Goal: Information Seeking & Learning: Learn about a topic

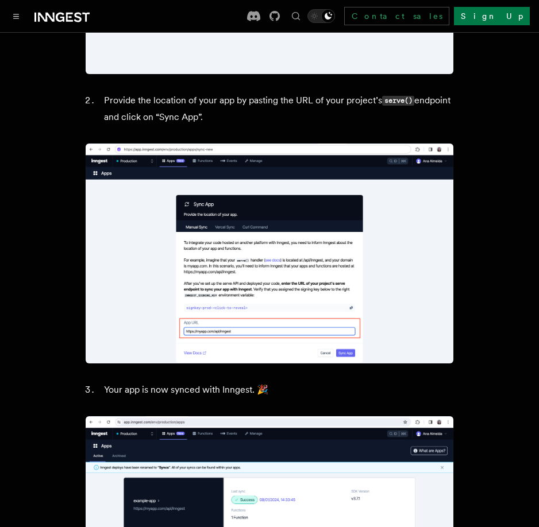
scroll to position [689, 0]
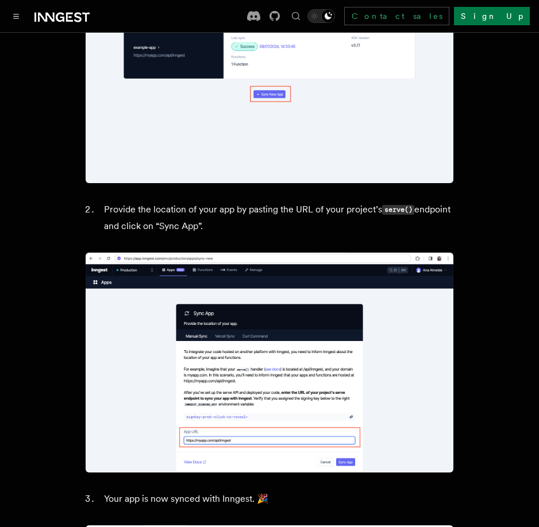
click at [68, 16] on icon at bounding box center [61, 17] width 55 height 14
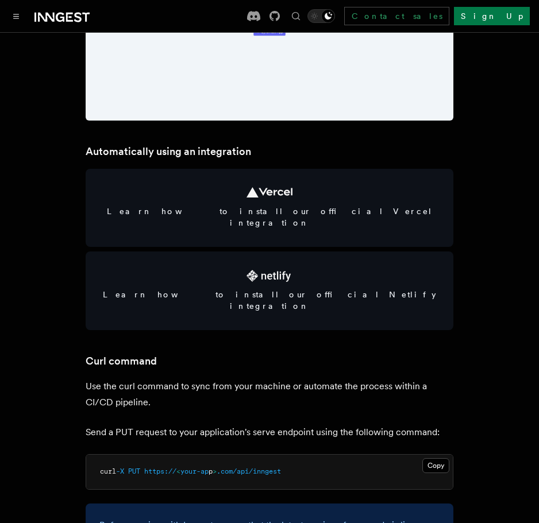
scroll to position [1321, 0]
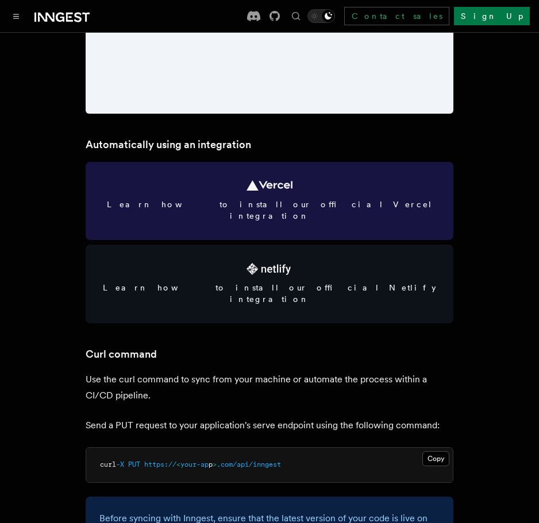
click at [300, 212] on link "Learn how to install our official Vercel integration" at bounding box center [269, 201] width 367 height 78
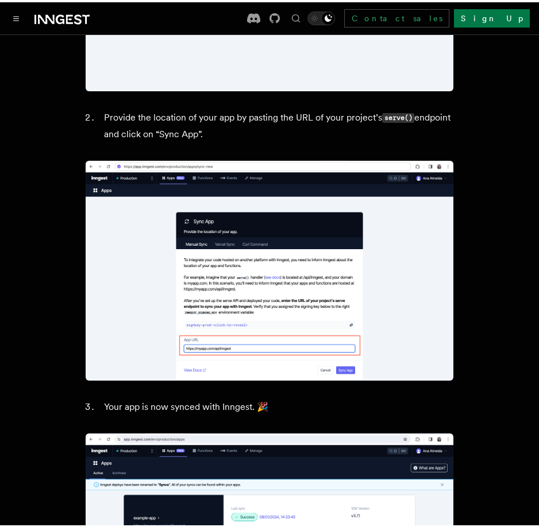
scroll to position [746, 0]
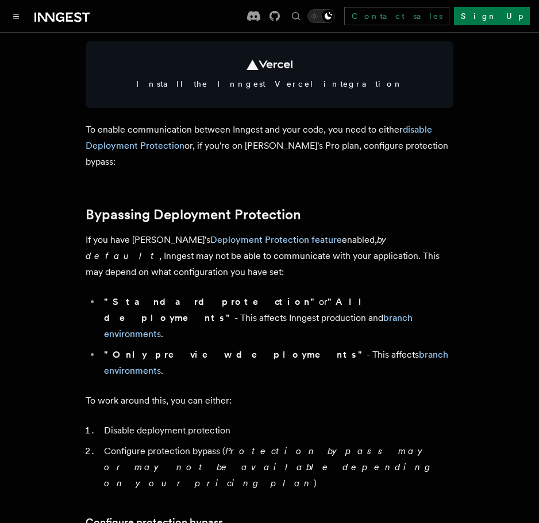
scroll to position [721, 0]
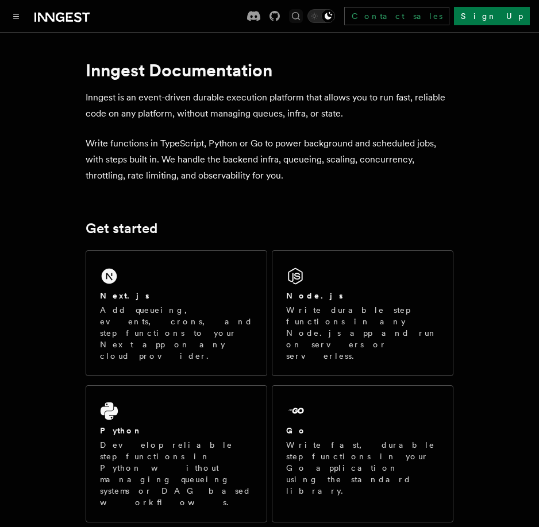
click at [300, 17] on icon "Find something..." at bounding box center [296, 16] width 8 height 8
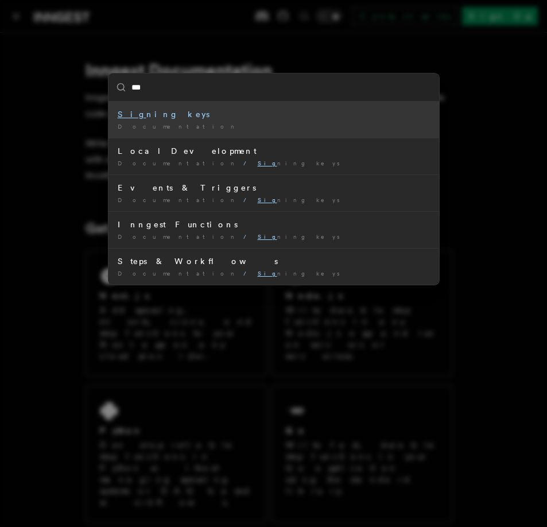
type input "****"
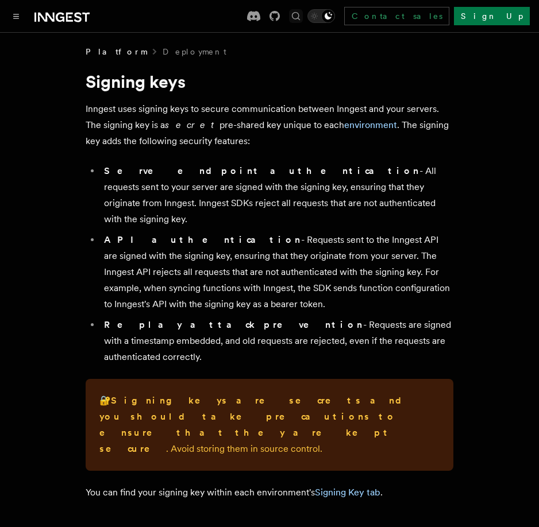
click at [301, 11] on icon "Find something..." at bounding box center [295, 15] width 11 height 11
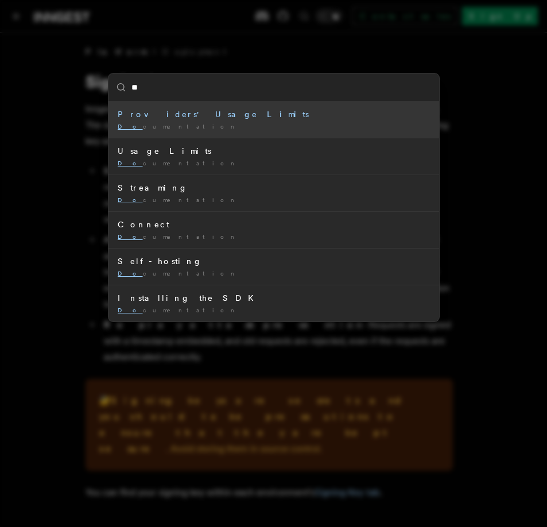
type input "*"
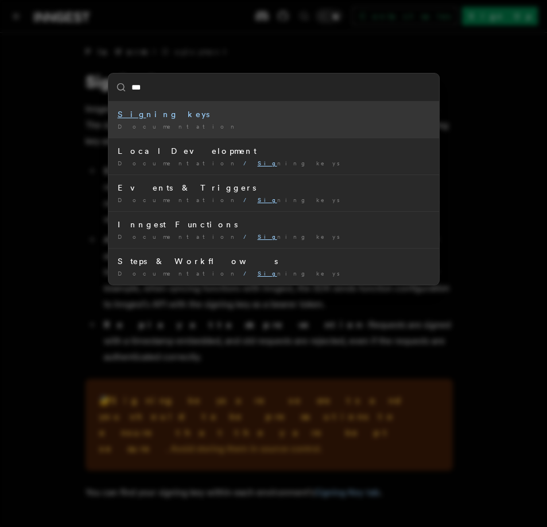
type input "****"
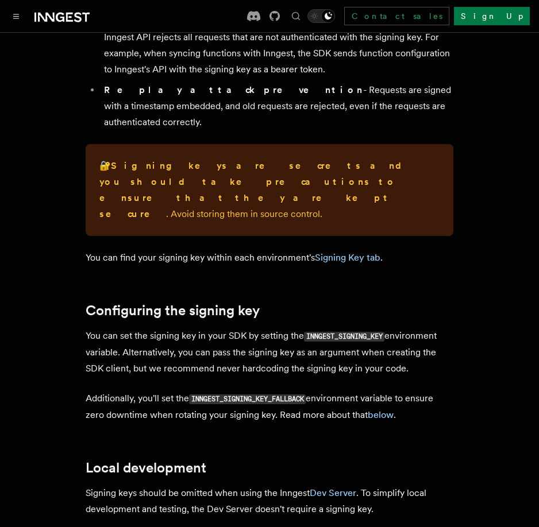
scroll to position [287, 0]
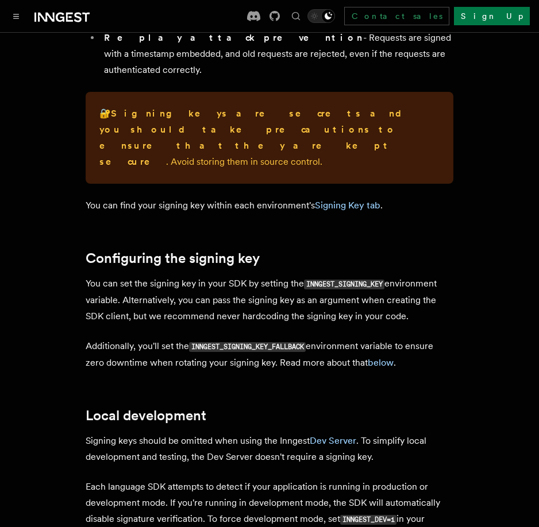
click at [421, 479] on p "Each language SDK attempts to detect if your application is running in producti…" at bounding box center [269, 511] width 367 height 65
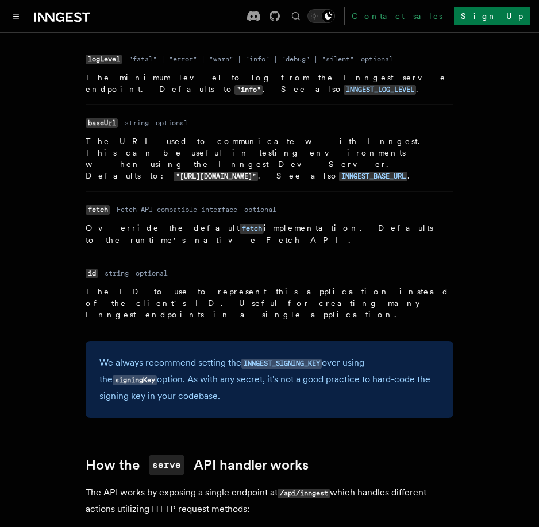
scroll to position [838, 0]
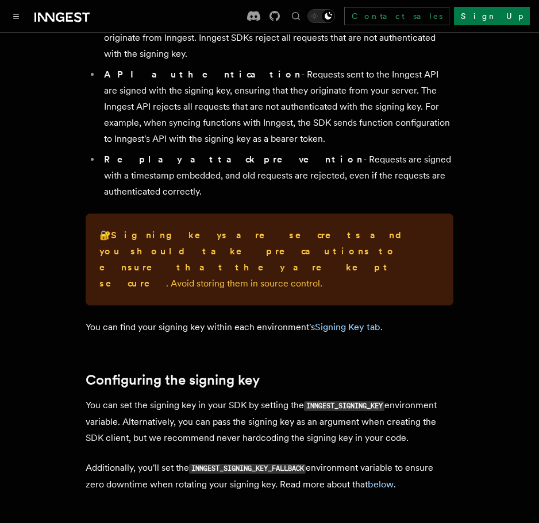
scroll to position [172, 0]
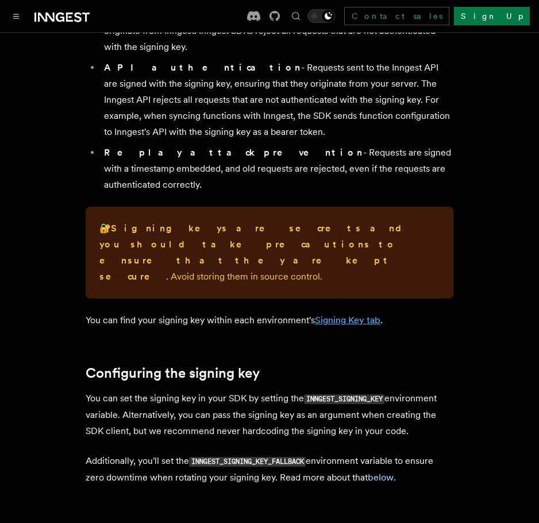
click at [350, 315] on link "Signing Key tab" at bounding box center [347, 320] width 65 height 11
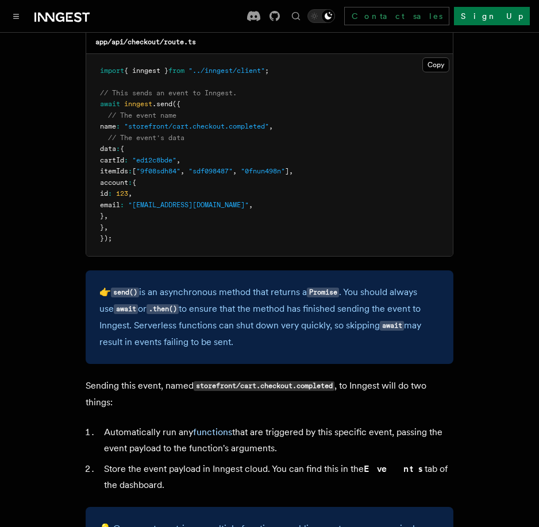
scroll to position [345, 0]
